Goal: Task Accomplishment & Management: Complete application form

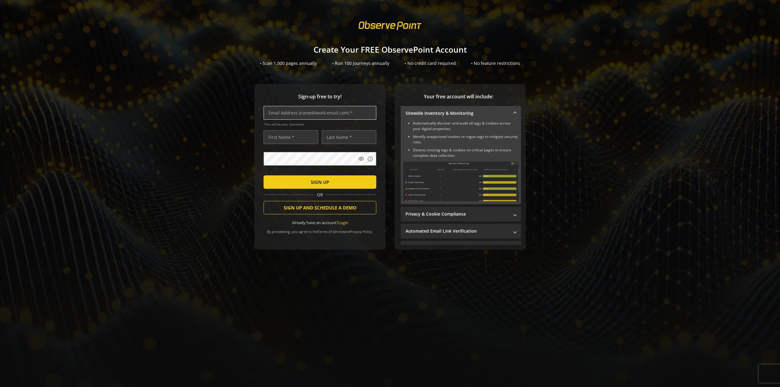
click at [298, 114] on input "text" at bounding box center [319, 113] width 113 height 14
type input "[EMAIL_ADDRESS][DOMAIN_NAME]"
click at [296, 136] on input "text" at bounding box center [290, 137] width 55 height 14
type input "[PERSON_NAME]"
type input "winder"
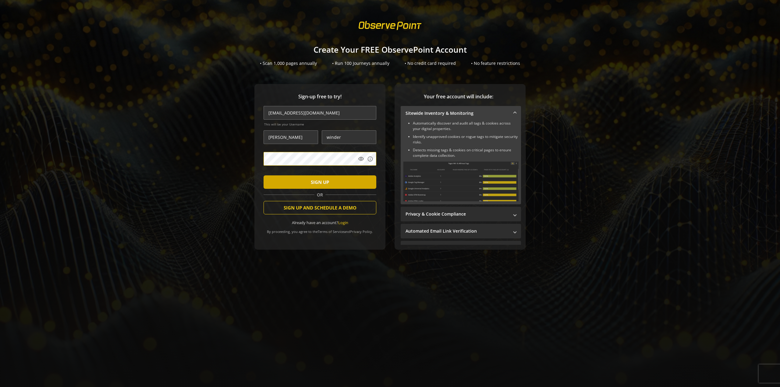
click at [323, 181] on span "SIGN UP" at bounding box center [320, 182] width 18 height 11
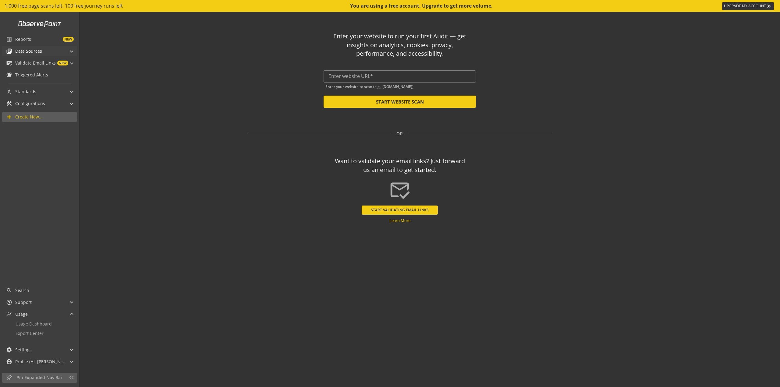
click at [9, 51] on mat-icon "library_books" at bounding box center [9, 51] width 6 height 6
click at [31, 60] on span "Audits & Journeys" at bounding box center [34, 61] width 36 height 6
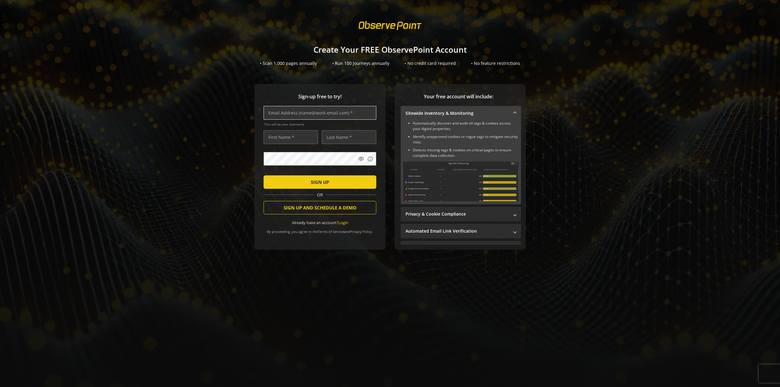
click at [289, 115] on input "text" at bounding box center [319, 113] width 113 height 14
type input "[EMAIL_ADDRESS][DOMAIN_NAME]"
click at [296, 141] on input "text" at bounding box center [290, 137] width 55 height 14
type input "[PERSON_NAME]"
type input "s"
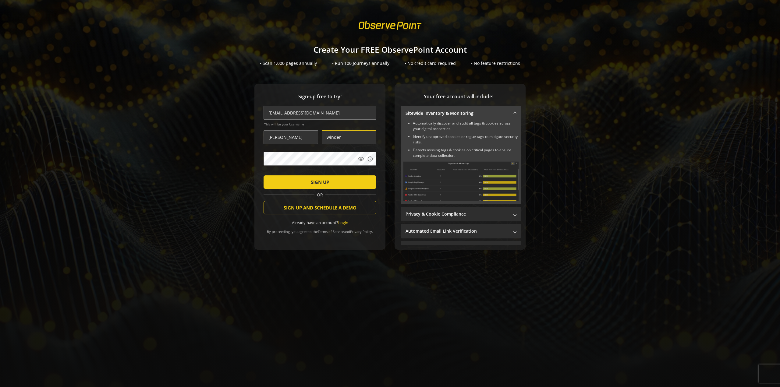
type input "winder"
click at [263, 175] on button "SIGN UP" at bounding box center [319, 181] width 113 height 13
drag, startPoint x: 266, startPoint y: 113, endPoint x: 322, endPoint y: 112, distance: 56.0
click at [322, 112] on input "[EMAIL_ADDRESS][DOMAIN_NAME]" at bounding box center [319, 113] width 113 height 14
